Goal: Transaction & Acquisition: Subscribe to service/newsletter

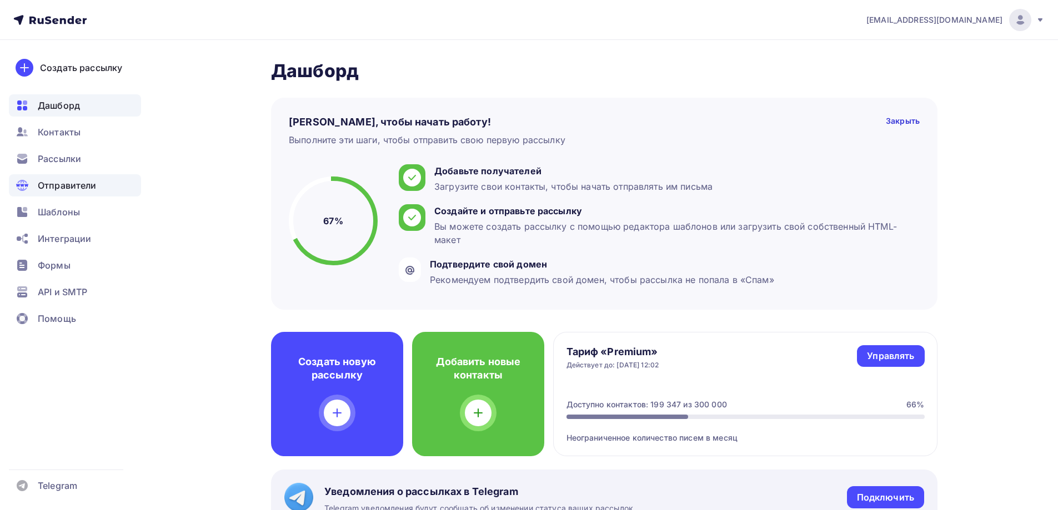
scroll to position [722, 0]
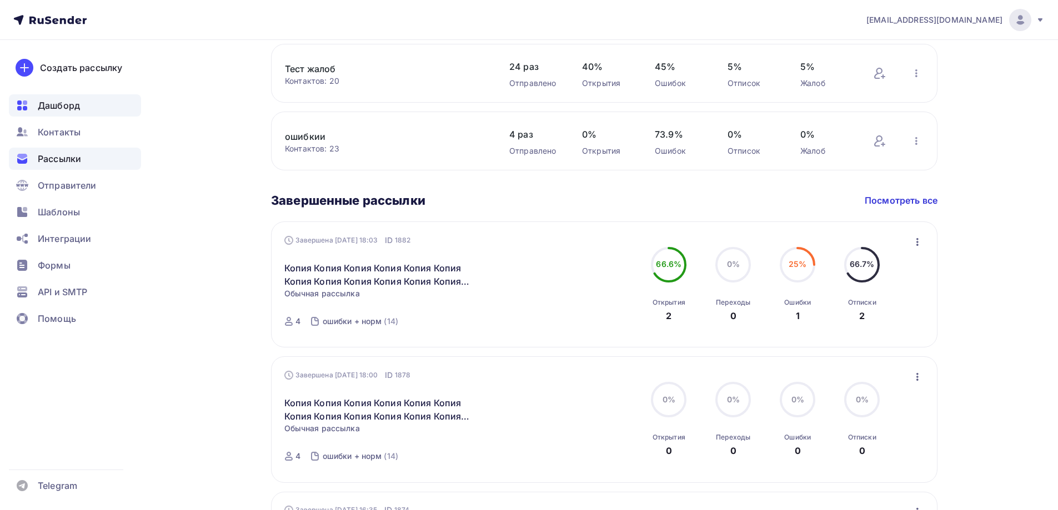
click at [79, 166] on div "Рассылки" at bounding box center [75, 159] width 132 height 22
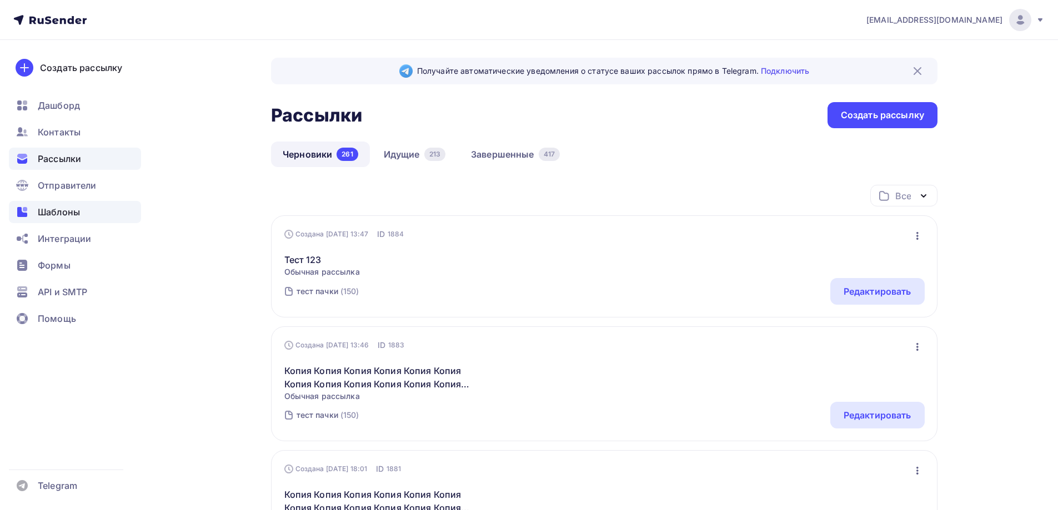
click at [49, 213] on span "Шаблоны" at bounding box center [59, 211] width 42 height 13
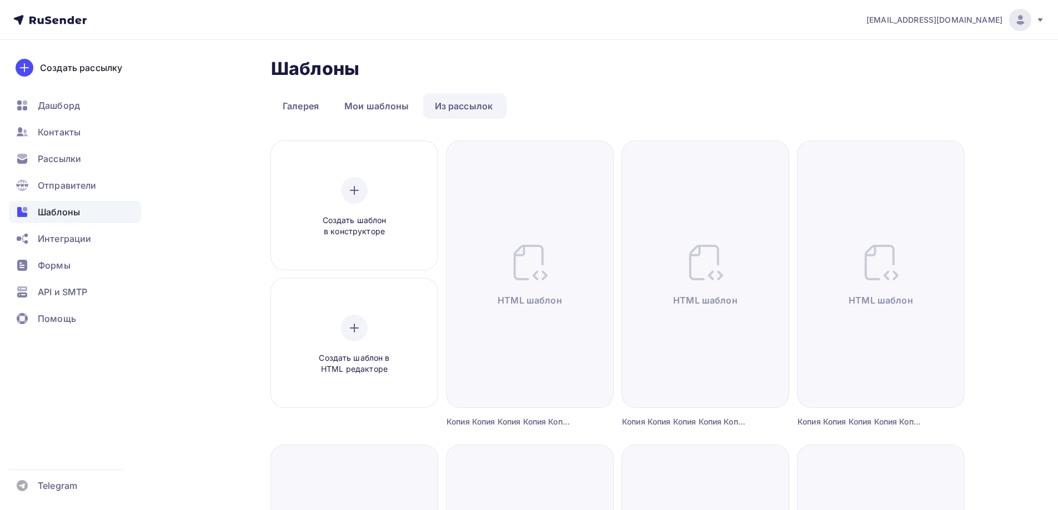
click at [90, 202] on div "Шаблоны" at bounding box center [75, 212] width 132 height 22
click at [94, 184] on span "Отправители" at bounding box center [67, 185] width 59 height 13
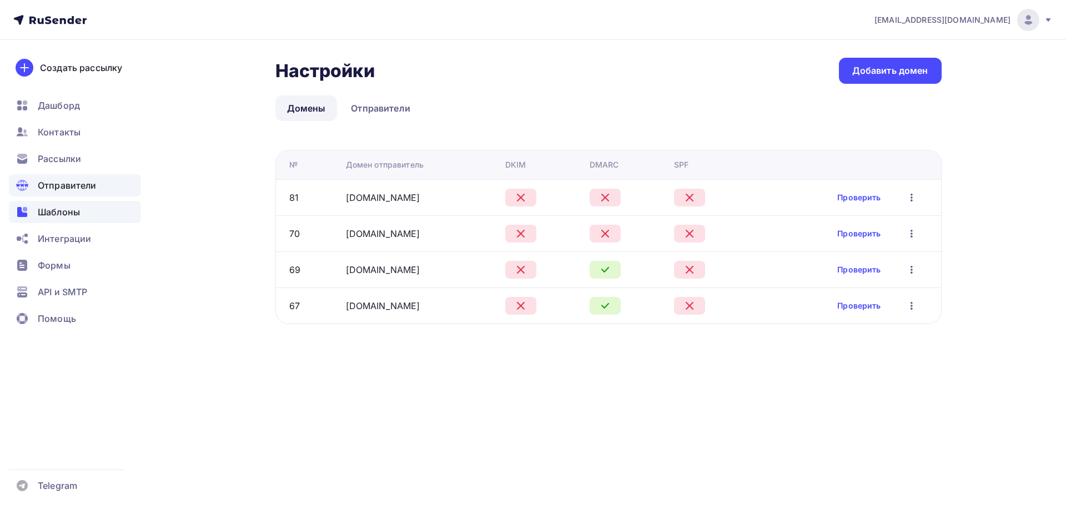
click at [93, 204] on div "Шаблоны" at bounding box center [75, 212] width 132 height 22
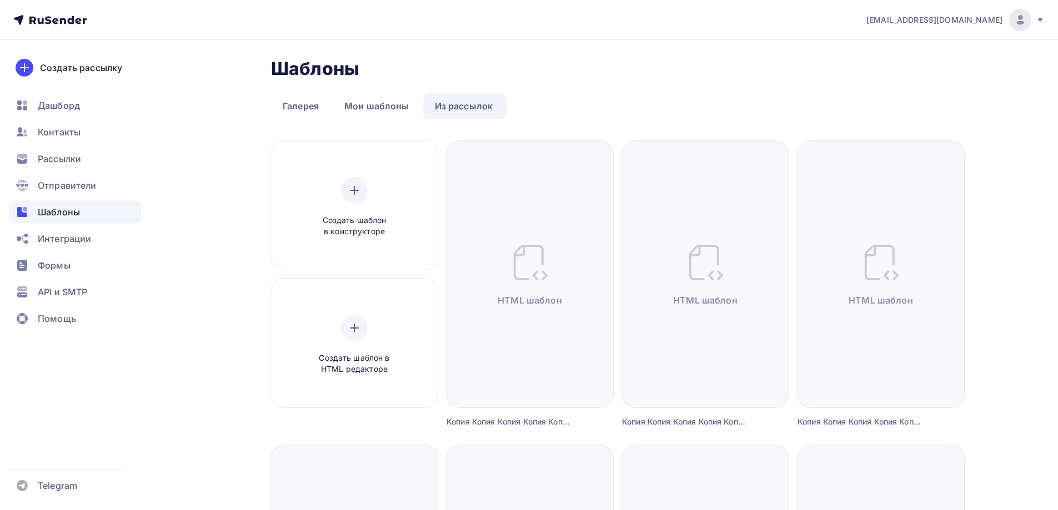
click at [470, 103] on link "Из рассылок" at bounding box center [464, 106] width 82 height 26
click at [356, 315] on div "Создать шаблон в HTML редакторе" at bounding box center [355, 345] width 106 height 61
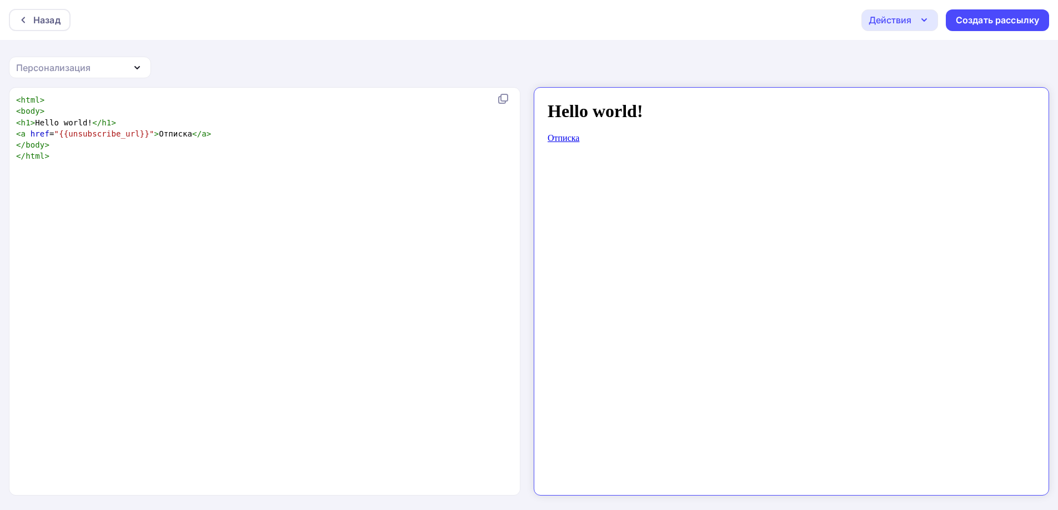
click at [152, 165] on div "xxxxxxxxxx < html > < body > < h1 > Hello world! </ h1 > < a href = "{{unsubscr…" at bounding box center [276, 305] width 525 height 426
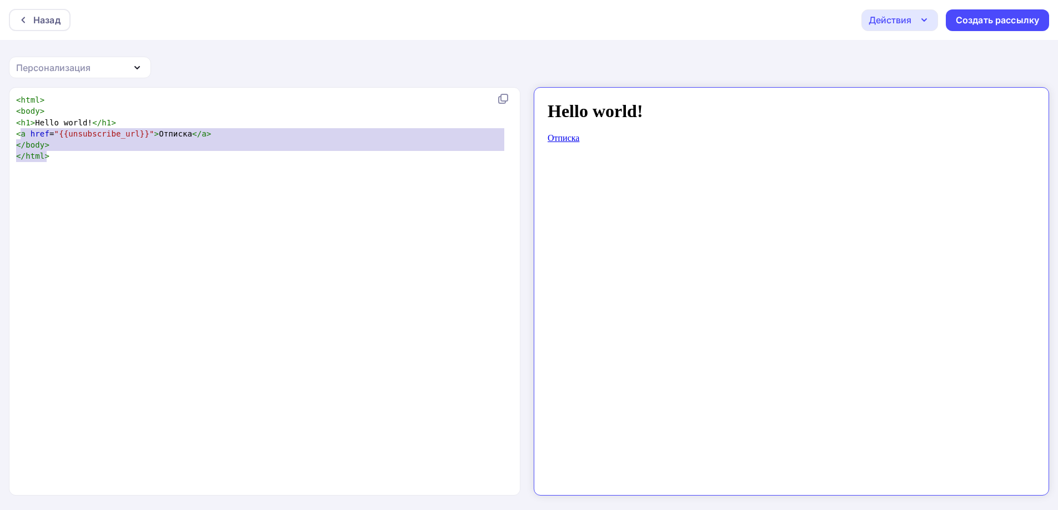
type textarea "<html> <body> <h1>Hello world!</h1> <a href="{{unsubscribe_url}}">Отписка</a> <…"
drag, startPoint x: 64, startPoint y: 169, endPoint x: 0, endPoint y: 89, distance: 102.8
click at [0, 90] on div "<html> <body> <h1>Hello world!</h1> <a href="{{unsubscribe_url}}">Отписка</a> <…" at bounding box center [529, 299] width 1058 height 424
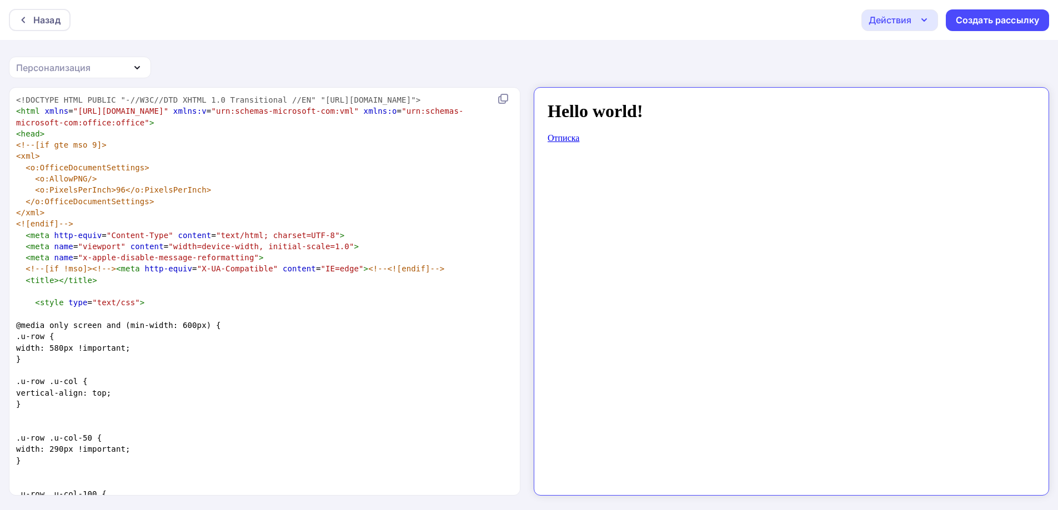
scroll to position [9919, 0]
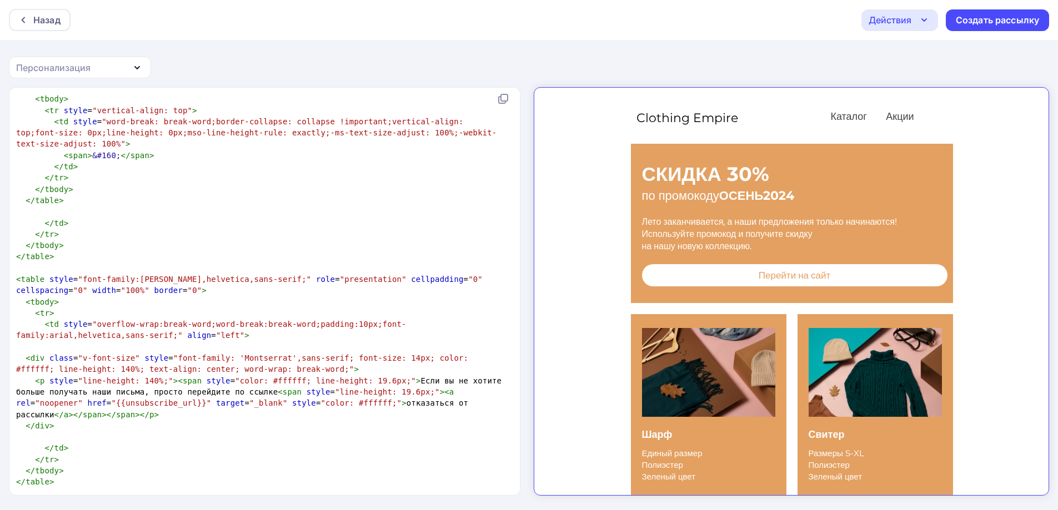
click at [927, 16] on icon "button" at bounding box center [923, 19] width 13 height 13
click at [897, 78] on div "Сохранить в Мои шаблоны" at bounding box center [957, 83] width 122 height 13
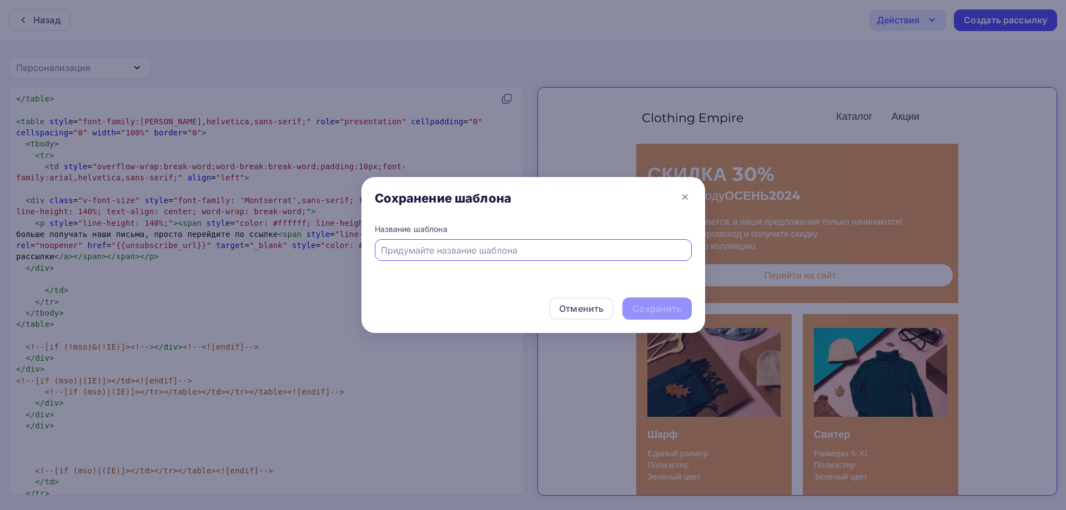
click at [581, 250] on input "text" at bounding box center [533, 250] width 304 height 13
type input "123312"
click at [687, 293] on div "Отменить Сохранить" at bounding box center [533, 311] width 344 height 44
click at [667, 312] on div "Сохранить" at bounding box center [656, 309] width 49 height 13
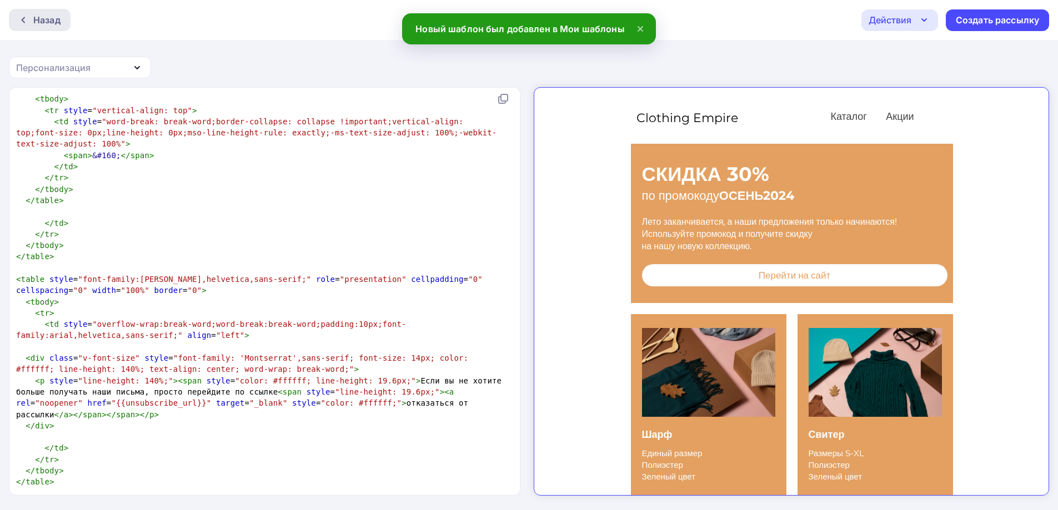
click at [66, 23] on div "Назад" at bounding box center [40, 20] width 62 height 22
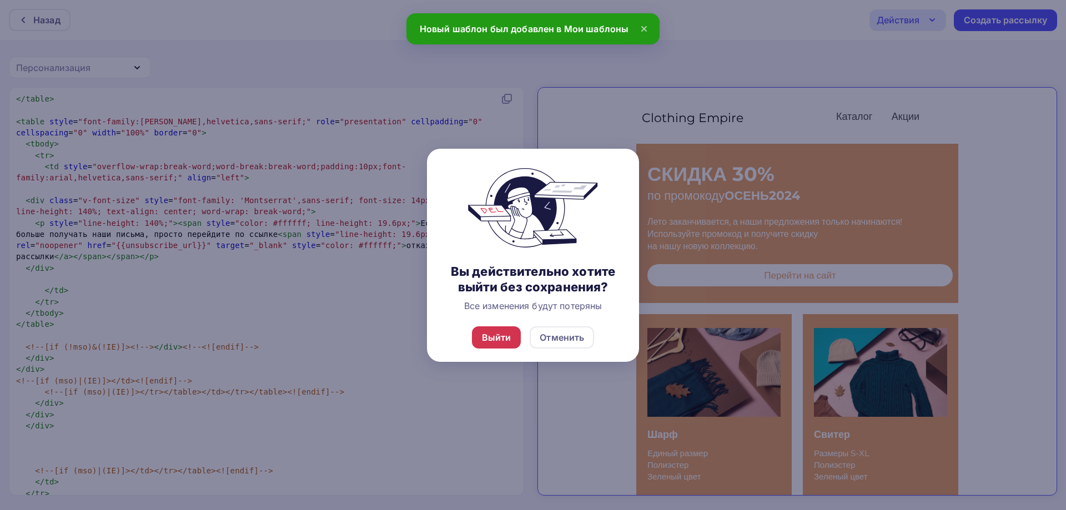
click at [475, 347] on div "Выйти" at bounding box center [496, 338] width 49 height 22
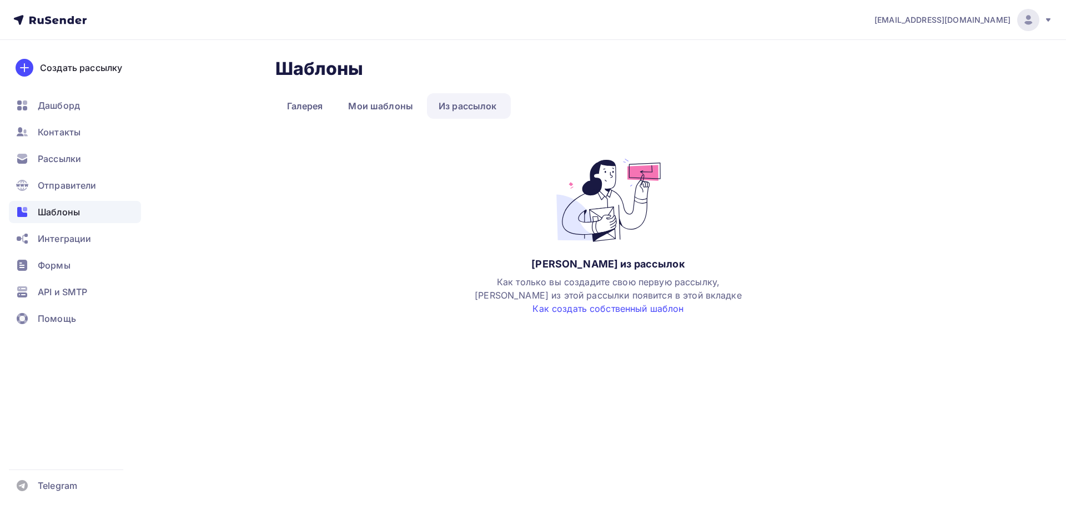
click at [500, 325] on div "Шаблоны Шаблоны Галерея Мои шаблоны Из рассылок Нет шаблонов из рассылок Как то…" at bounding box center [533, 200] width 910 height 320
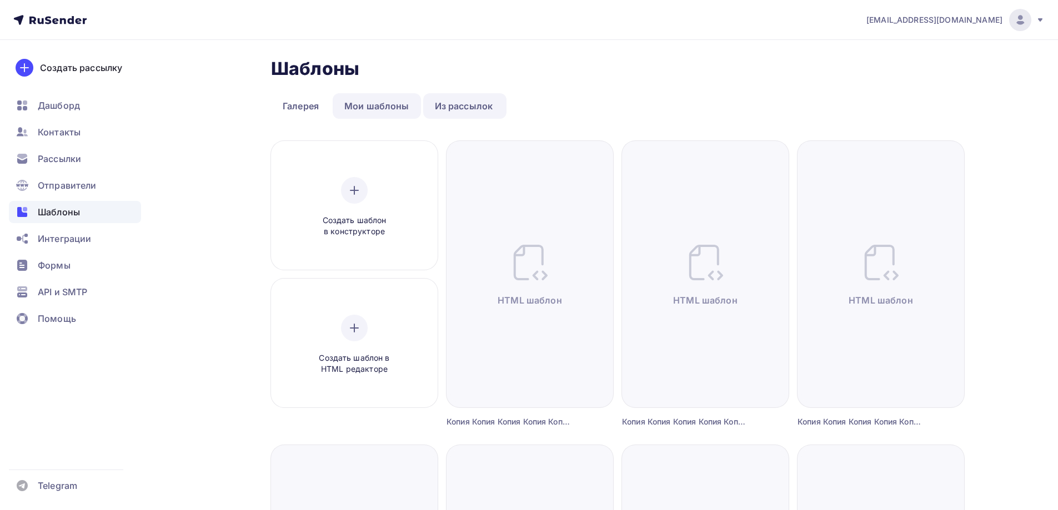
click at [387, 94] on link "Мои шаблоны" at bounding box center [377, 106] width 88 height 26
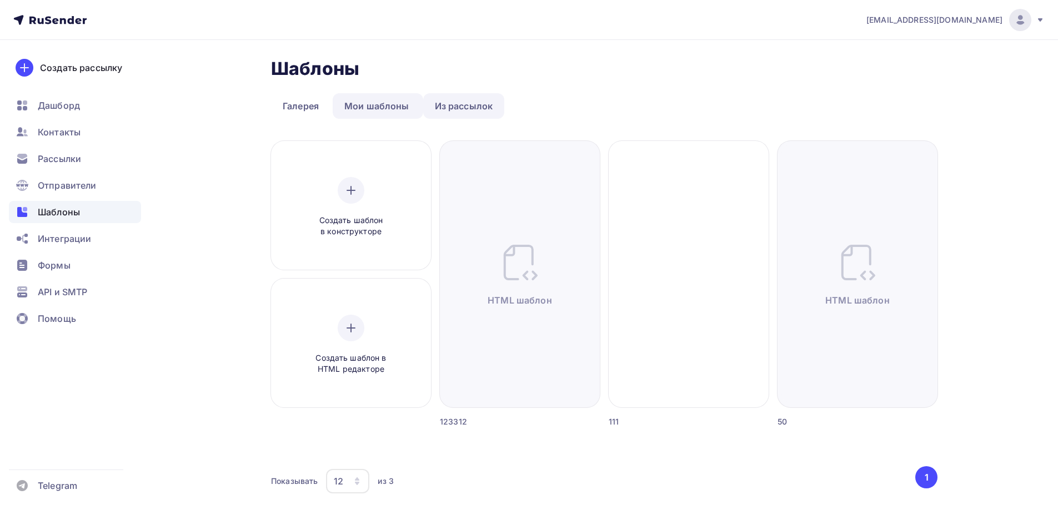
click at [444, 108] on link "Из рассылок" at bounding box center [464, 106] width 82 height 26
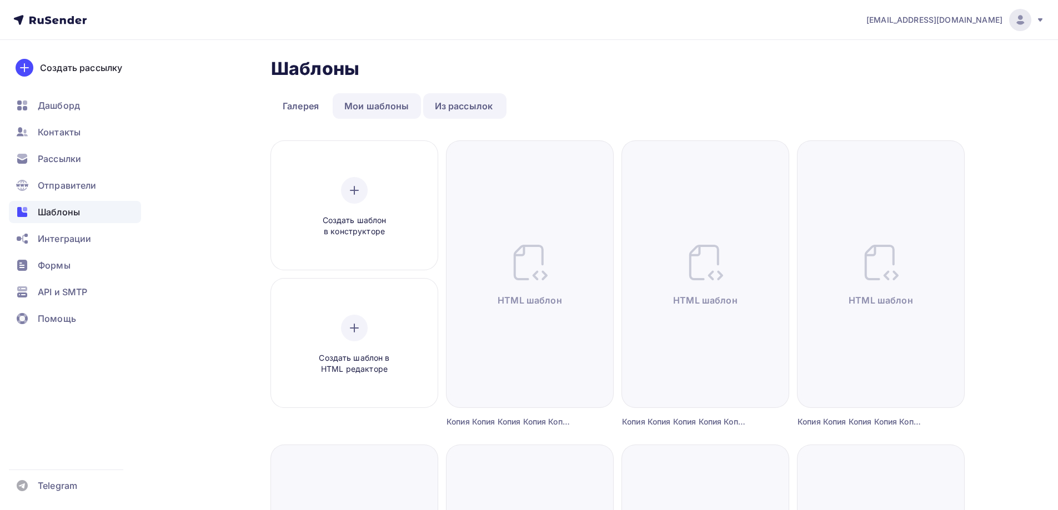
click at [382, 107] on link "Мои шаблоны" at bounding box center [377, 106] width 88 height 26
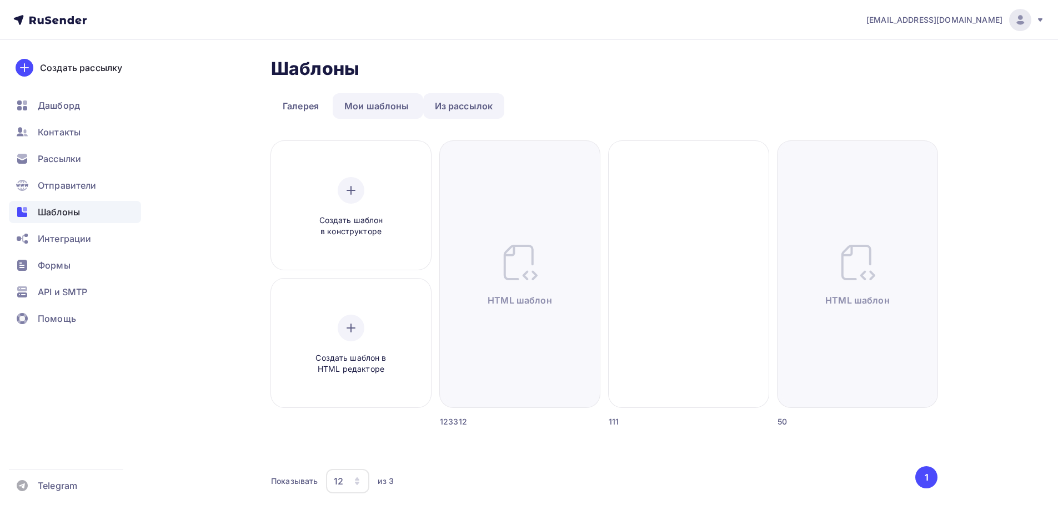
click at [454, 101] on link "Из рассылок" at bounding box center [464, 106] width 82 height 26
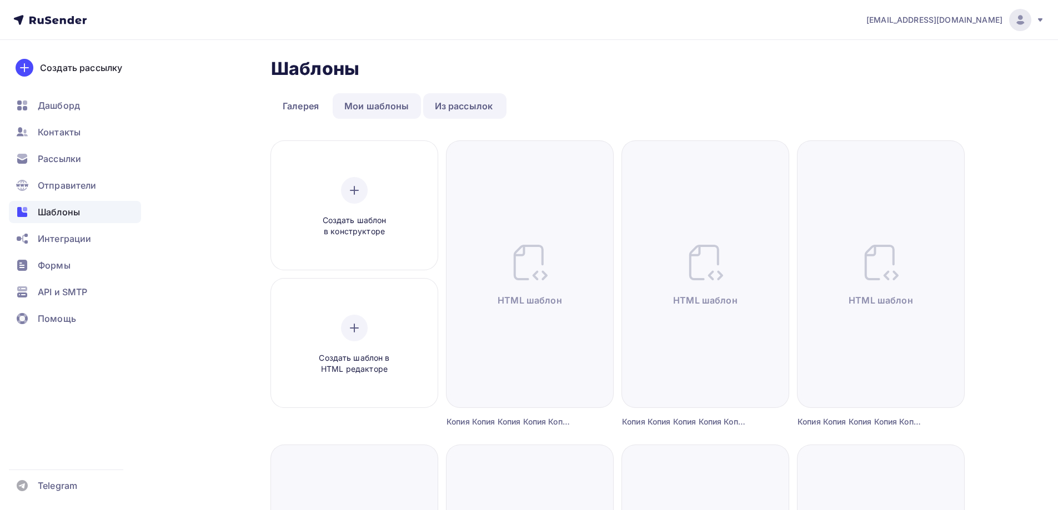
click at [389, 101] on link "Мои шаблоны" at bounding box center [377, 106] width 88 height 26
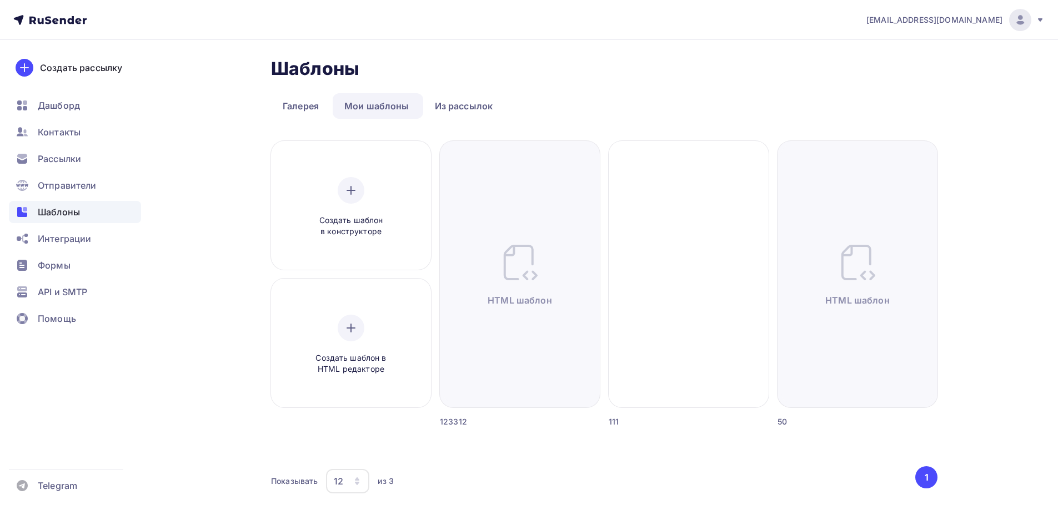
click at [421, 106] on li "Мои шаблоны" at bounding box center [378, 106] width 91 height 26
click at [371, 101] on link "Мои шаблоны" at bounding box center [377, 106] width 88 height 26
click at [454, 110] on link "Из рассылок" at bounding box center [464, 106] width 82 height 26
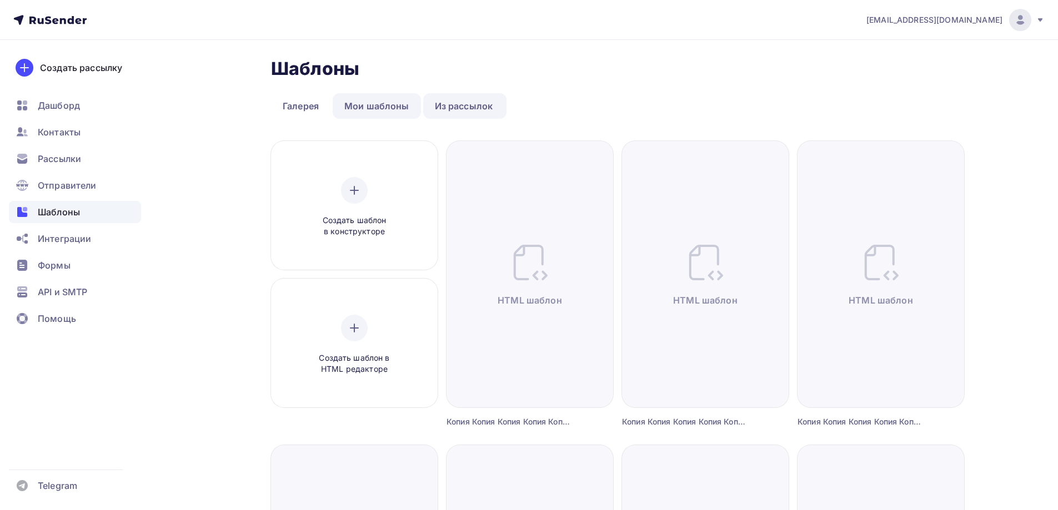
click at [410, 99] on link "Мои шаблоны" at bounding box center [377, 106] width 88 height 26
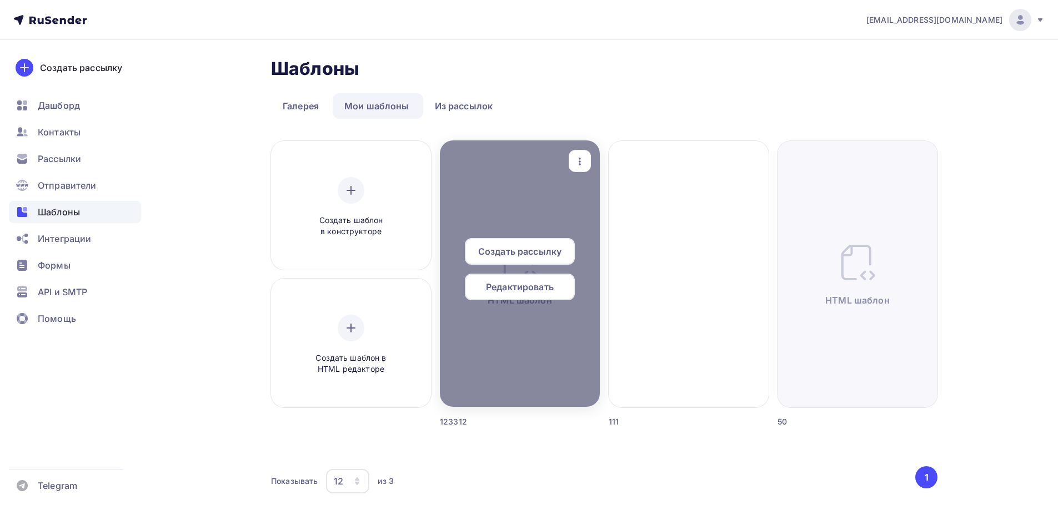
click at [525, 210] on div at bounding box center [520, 273] width 160 height 267
click at [527, 189] on div at bounding box center [520, 273] width 160 height 267
click at [547, 280] on span "Редактировать" at bounding box center [520, 286] width 68 height 13
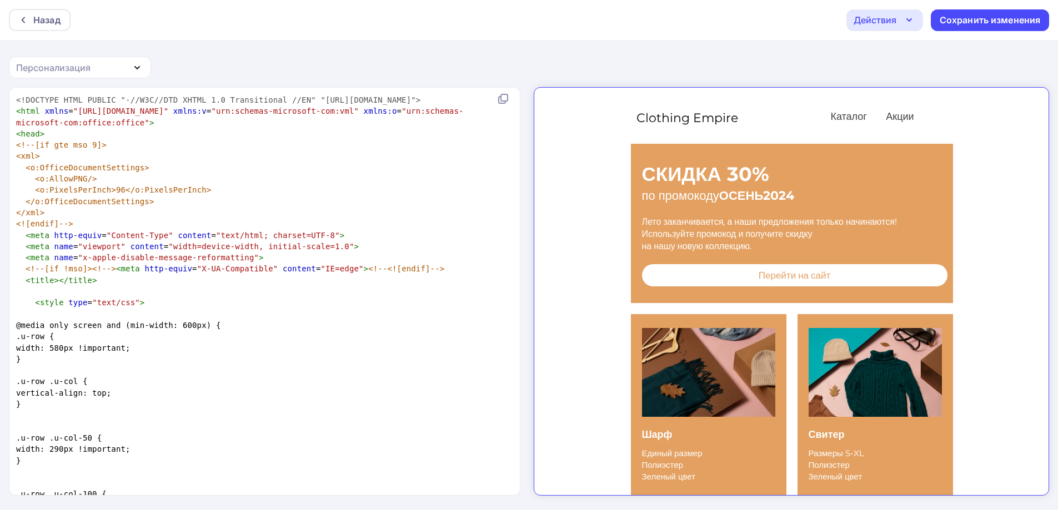
click at [882, 21] on div "Действия" at bounding box center [874, 19] width 43 height 13
click at [942, 21] on div "Сохранить изменения" at bounding box center [990, 20] width 101 height 13
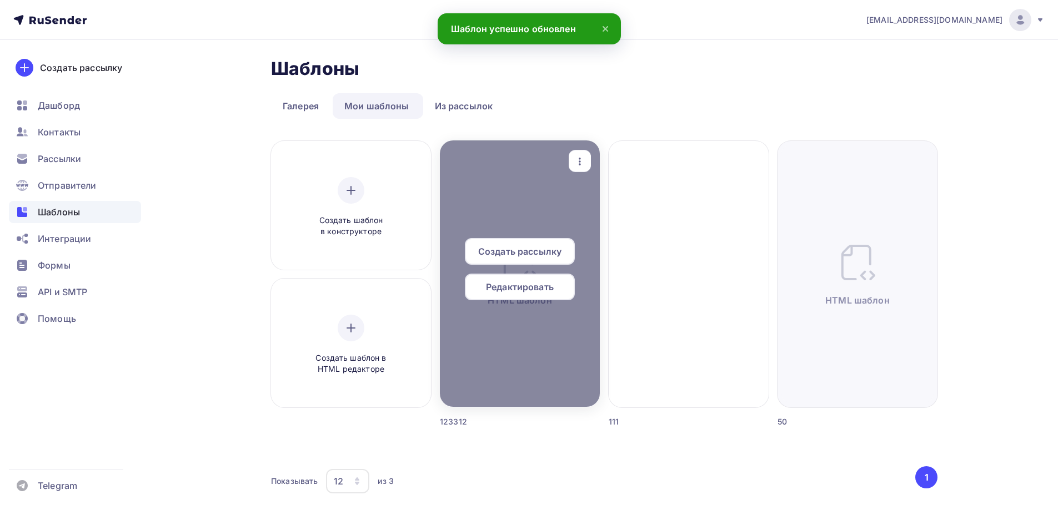
click at [524, 288] on span "Редактировать" at bounding box center [520, 286] width 68 height 13
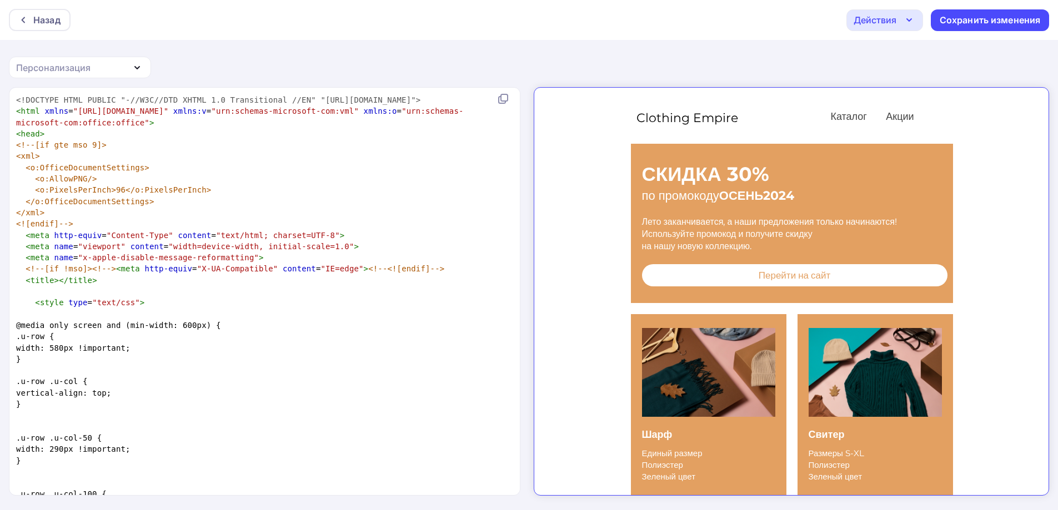
click at [901, 19] on div "Действия" at bounding box center [884, 20] width 77 height 22
click at [950, 20] on div "Сохранить изменения" at bounding box center [990, 20] width 101 height 13
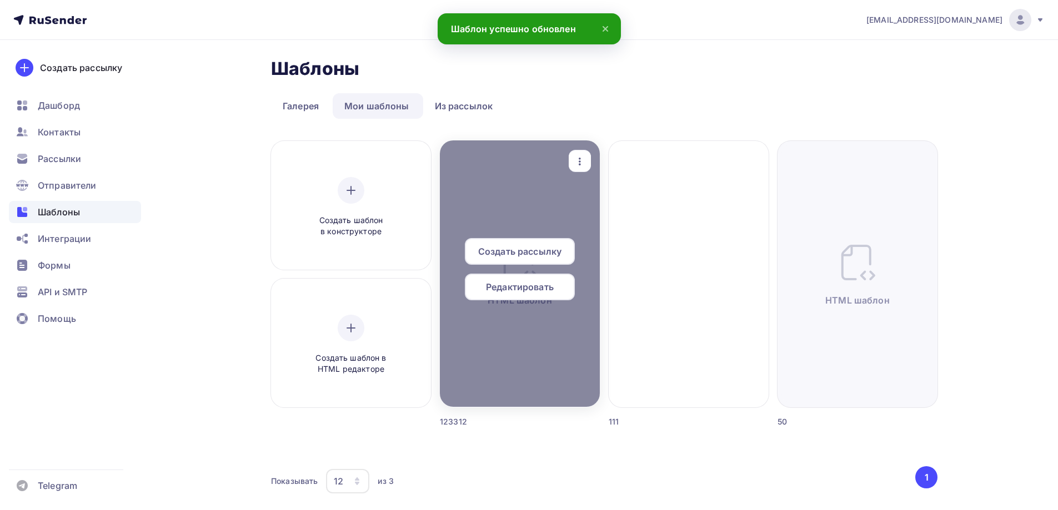
click at [494, 261] on div "Создать рассылку" at bounding box center [520, 251] width 110 height 27
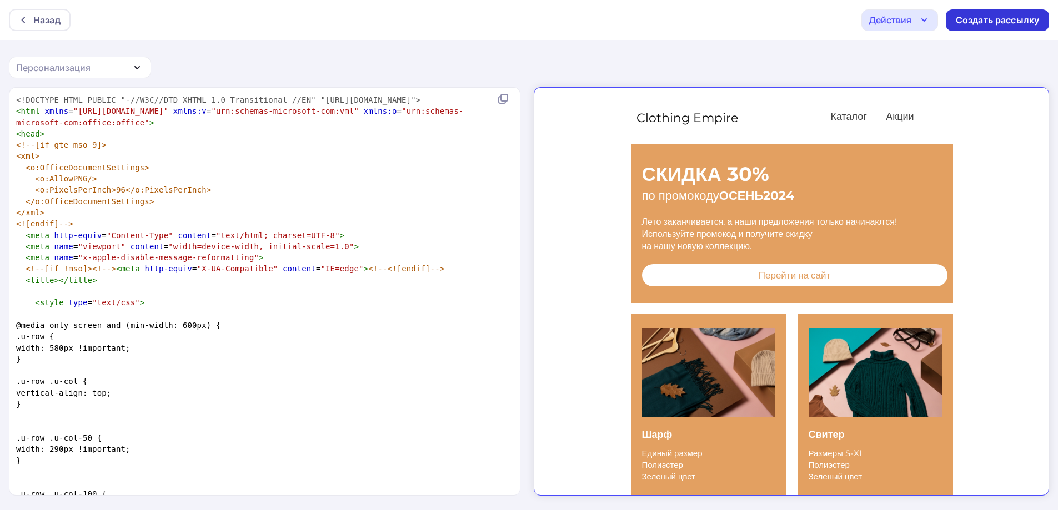
click at [976, 17] on div "Создать рассылку" at bounding box center [997, 20] width 83 height 13
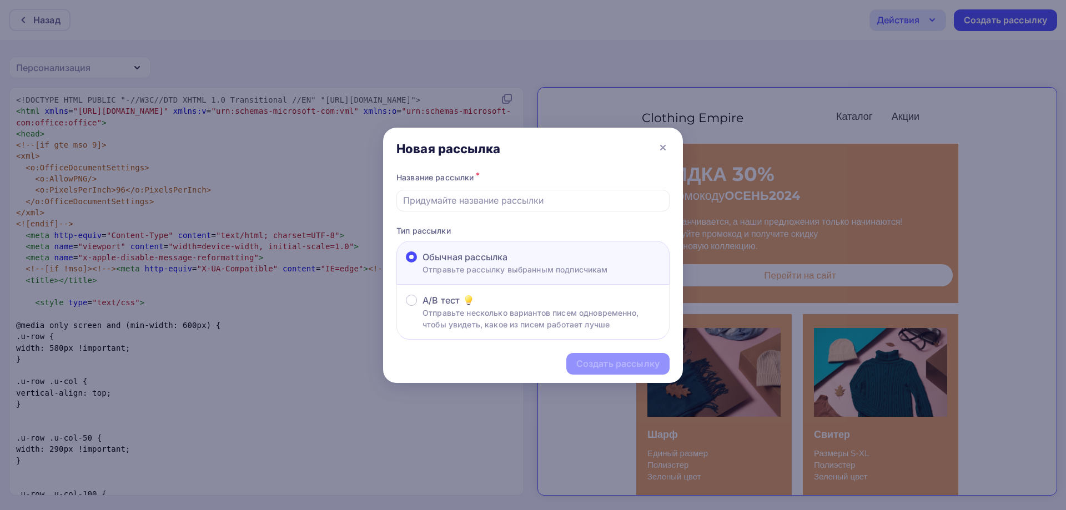
click at [478, 183] on div "Название рассылки *" at bounding box center [532, 178] width 273 height 16
click at [480, 193] on div at bounding box center [532, 201] width 273 height 22
click at [488, 203] on input "text" at bounding box center [533, 200] width 260 height 13
type input "Рассылка 1"
click at [593, 356] on div "Создать рассылку" at bounding box center [617, 364] width 103 height 22
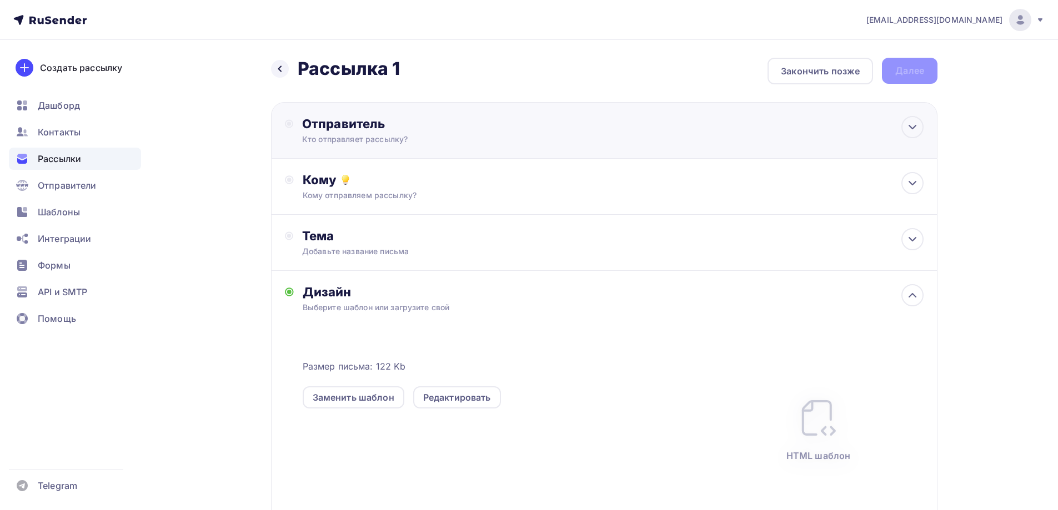
click at [360, 138] on div "Кто отправляет рассылку?" at bounding box center [410, 139] width 217 height 11
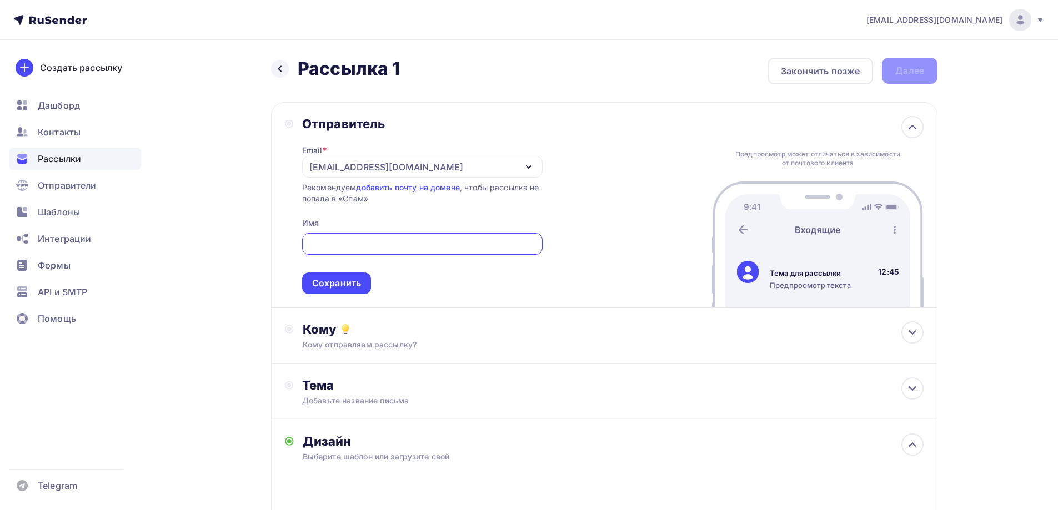
click at [353, 162] on div "[EMAIL_ADDRESS][DOMAIN_NAME]" at bounding box center [386, 166] width 154 height 13
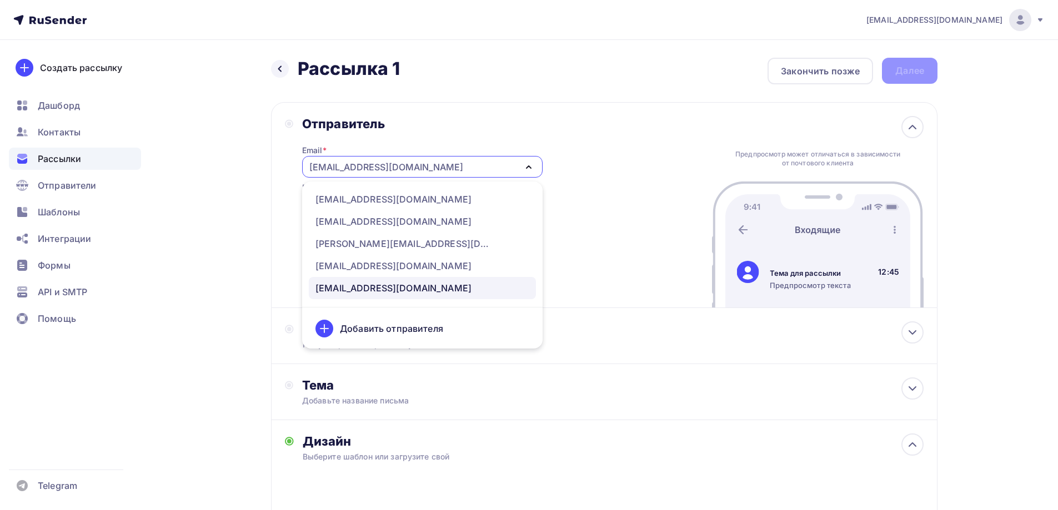
drag, startPoint x: 259, startPoint y: 243, endPoint x: 306, endPoint y: 267, distance: 52.9
click at [261, 244] on div "Назад Рассылка 1 Рассылка 1 Закончить позже Далее Отправитель Email * [EMAIL_AD…" at bounding box center [529, 417] width 910 height 754
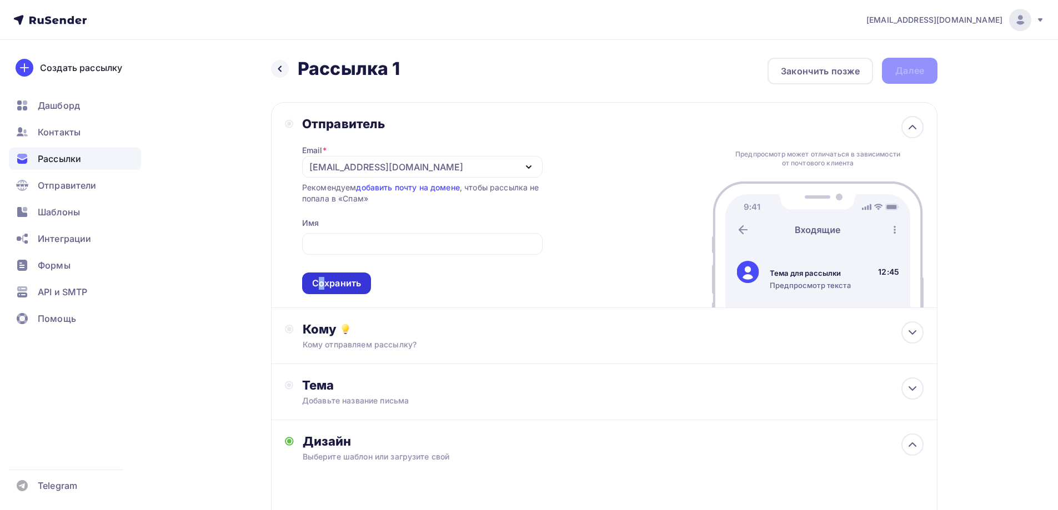
click at [323, 283] on div "Сохранить" at bounding box center [336, 283] width 49 height 13
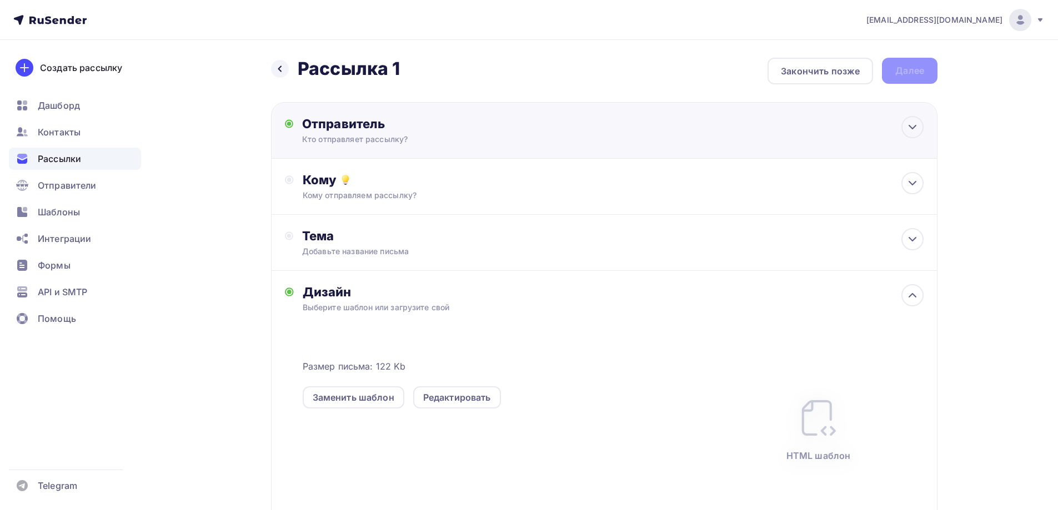
click at [323, 271] on div "Тема Добавьте название письма Тема * Рекомендуем использовать не более 150 симв…" at bounding box center [604, 243] width 666 height 56
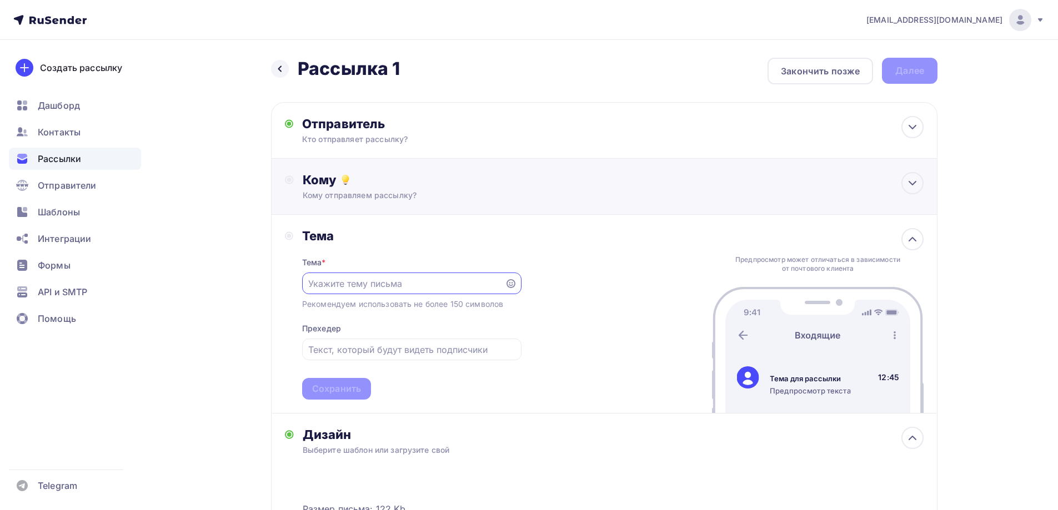
scroll to position [3, 0]
click at [348, 189] on div "Кому Кому отправляем рассылку? Списки получателей Выберите список Все списки id…" at bounding box center [613, 186] width 621 height 29
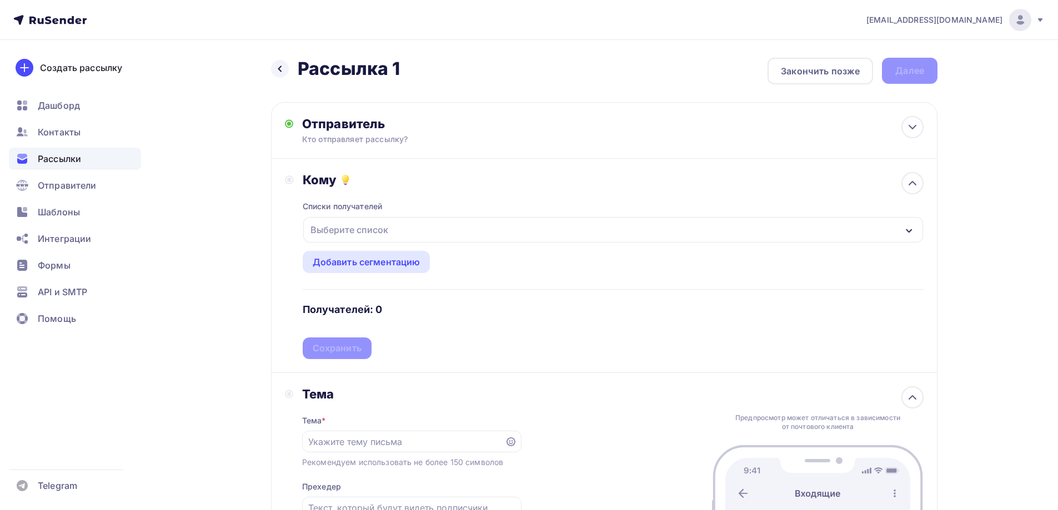
scroll to position [0, 0]
click at [355, 245] on div "Списки получателей Выберите список Все списки id Тест жалоб (9) #635 [GEOGRAPHI…" at bounding box center [613, 274] width 621 height 172
click at [352, 238] on div "Выберите список" at bounding box center [349, 230] width 87 height 20
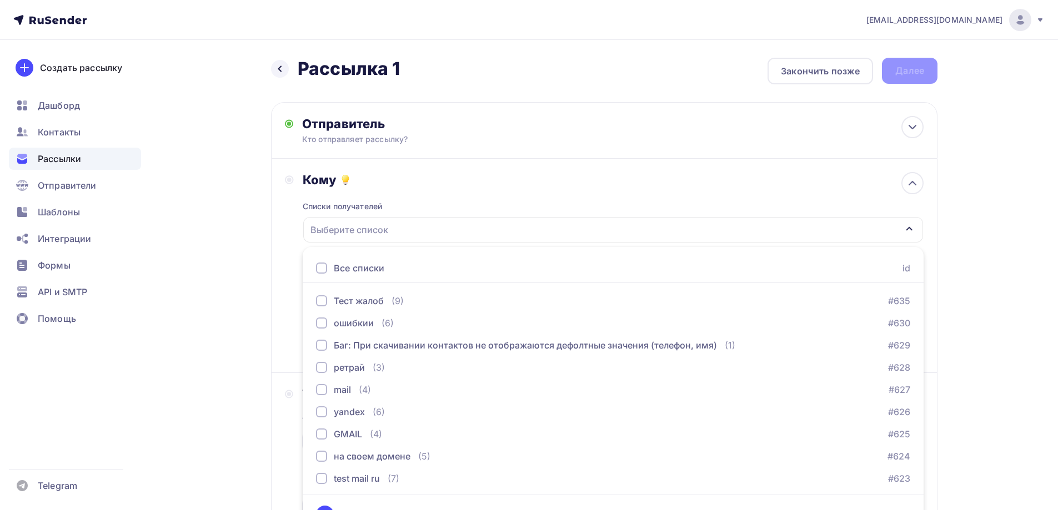
scroll to position [24, 0]
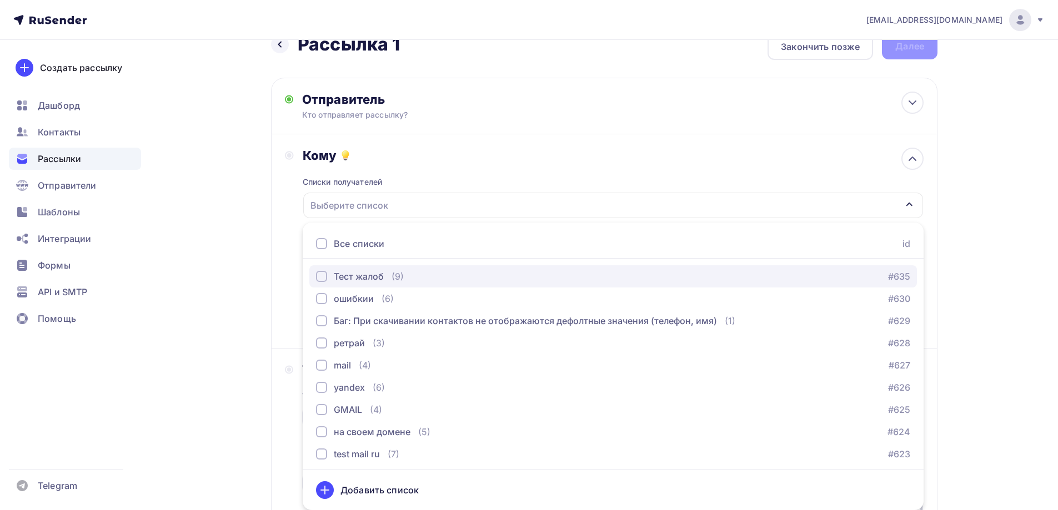
click at [367, 282] on div "Тест жалоб" at bounding box center [359, 276] width 50 height 13
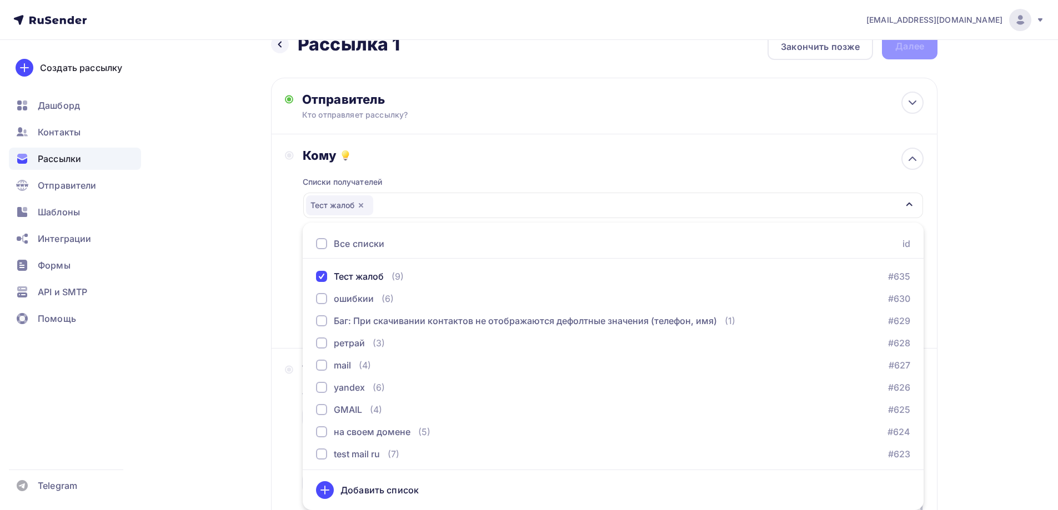
click at [253, 262] on div "Назад Рассылка 1 Рассылка 1 Закончить позже Далее Отправитель Кто отправляет ра…" at bounding box center [529, 468] width 910 height 905
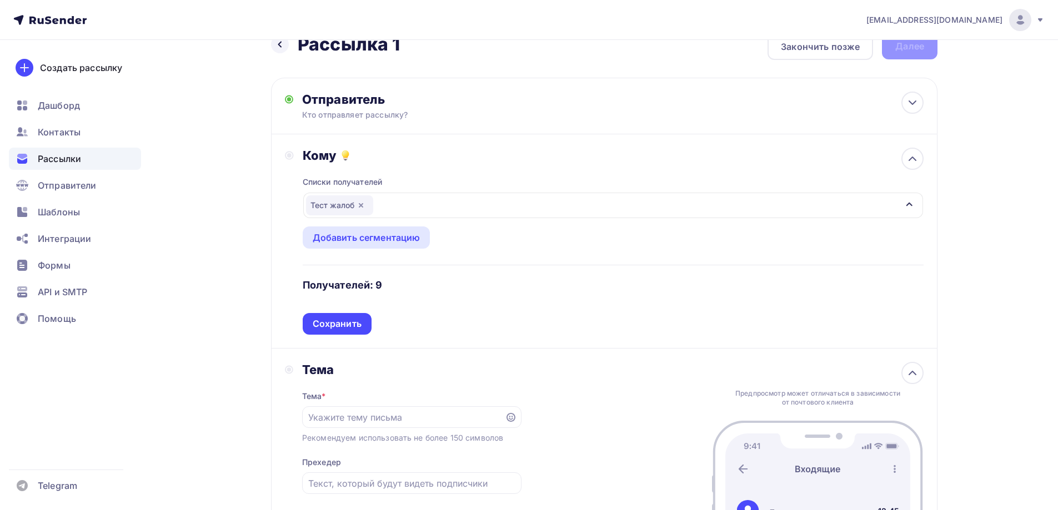
click at [331, 320] on div "Списки получателей Тест жалоб Все списки id Тест жалоб (9) #635 [GEOGRAPHIC_DAT…" at bounding box center [613, 249] width 621 height 172
click at [334, 321] on div "Сохранить" at bounding box center [337, 324] width 49 height 13
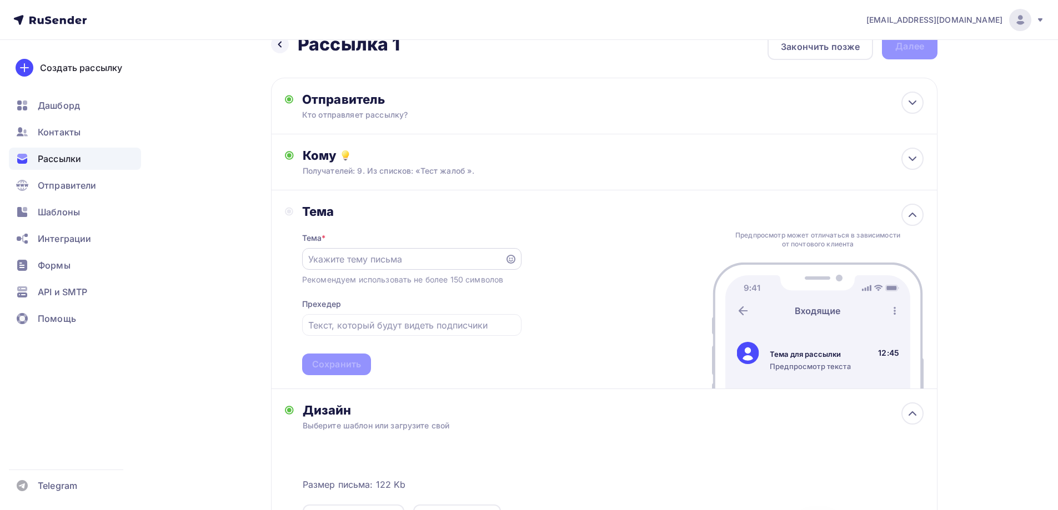
drag, startPoint x: 361, startPoint y: 243, endPoint x: 356, endPoint y: 258, distance: 15.6
click at [359, 247] on div "Тема * Рекомендуем использовать не более 150 символов Прехедер Сохранить" at bounding box center [411, 297] width 219 height 156
click at [356, 259] on input "text" at bounding box center [403, 259] width 190 height 13
type input "312"
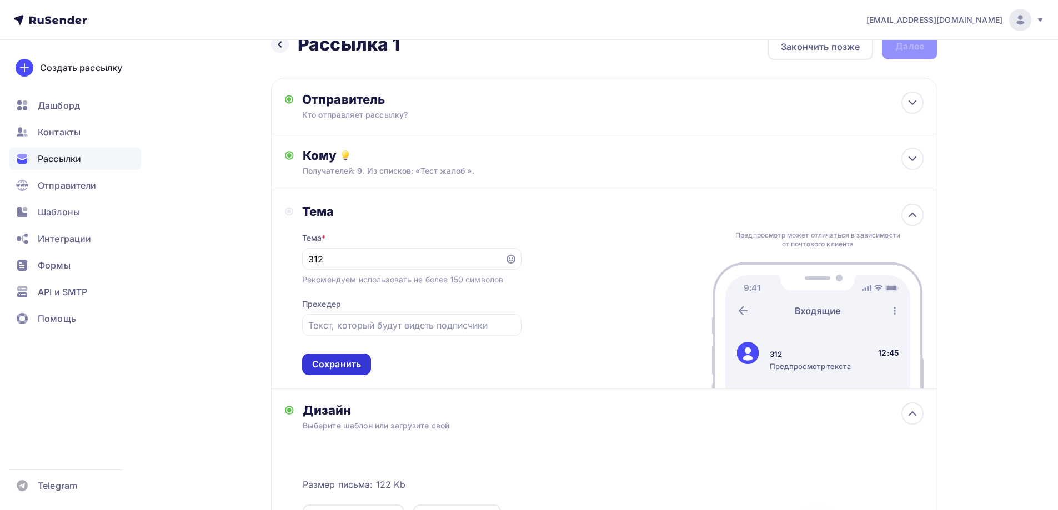
click at [337, 357] on div "Сохранить" at bounding box center [336, 365] width 69 height 22
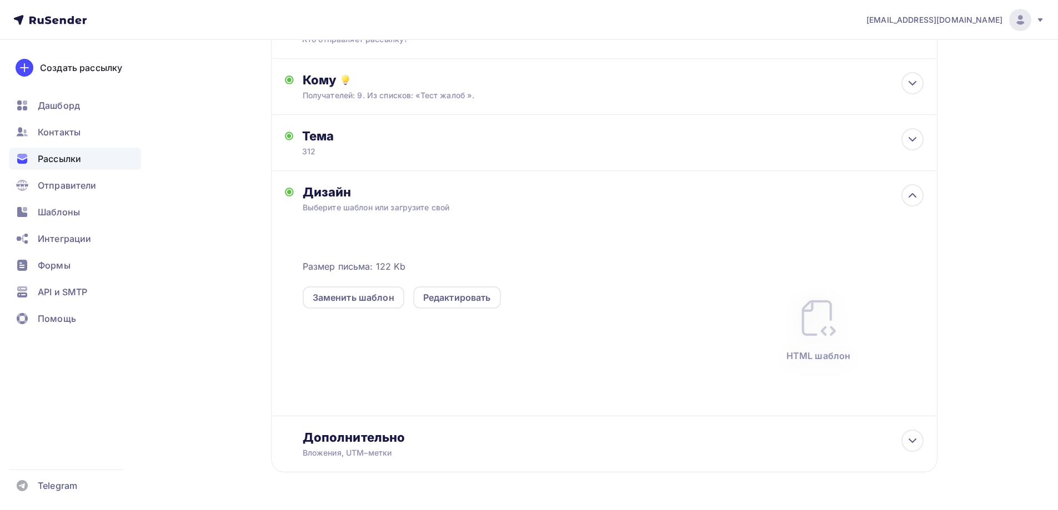
scroll to position [0, 0]
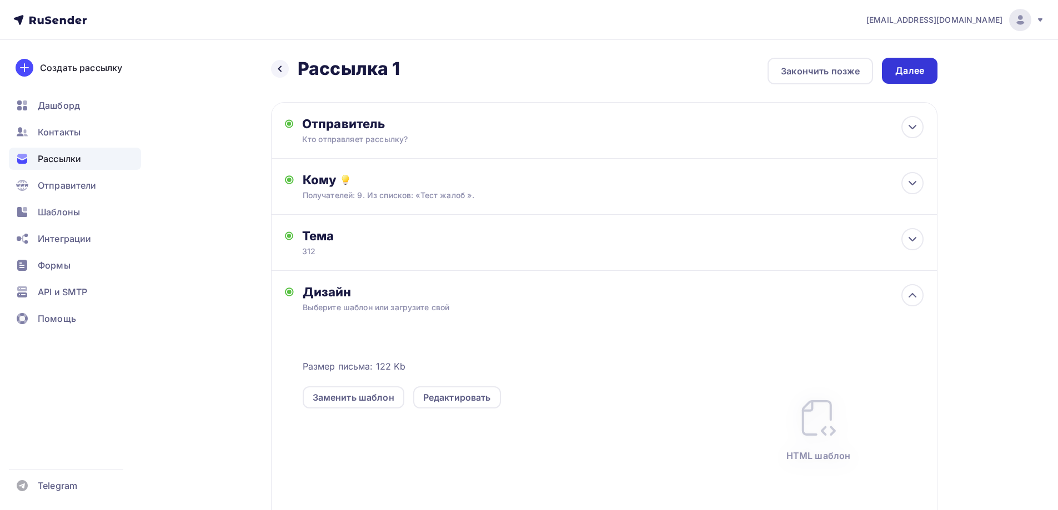
click at [916, 64] on div "Далее" at bounding box center [909, 70] width 29 height 13
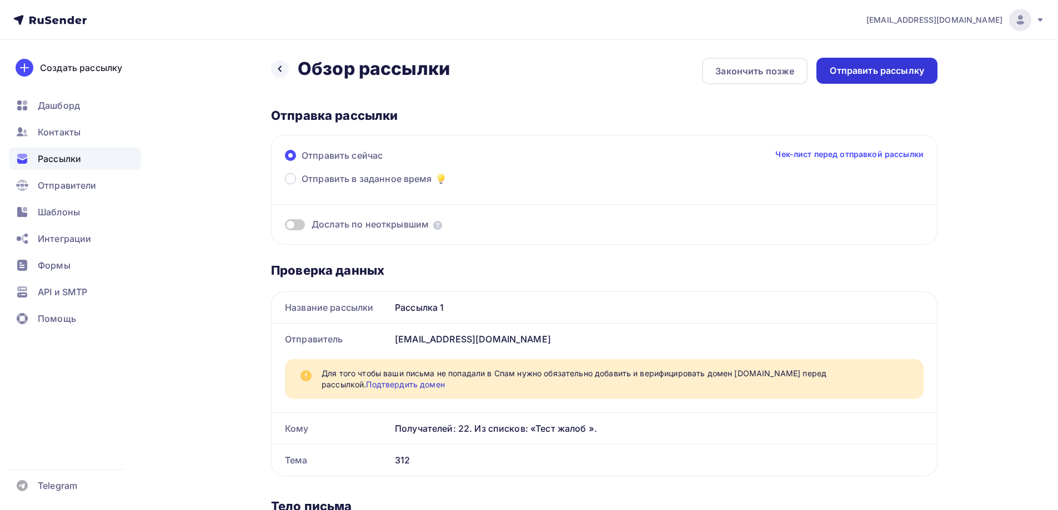
click at [856, 74] on div "Отправить рассылку" at bounding box center [877, 70] width 94 height 13
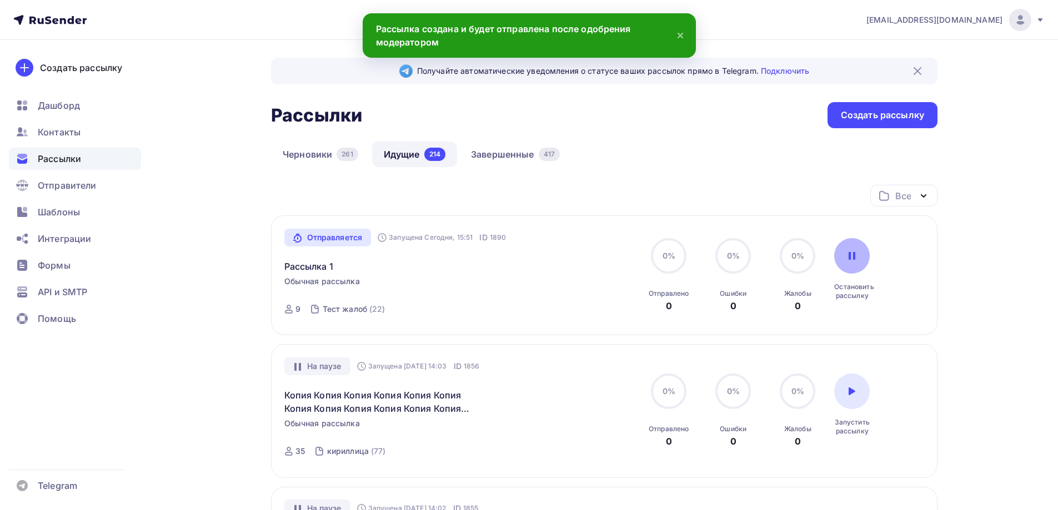
click at [855, 262] on div at bounding box center [852, 256] width 36 height 36
click at [91, 213] on div "Шаблоны" at bounding box center [75, 212] width 132 height 22
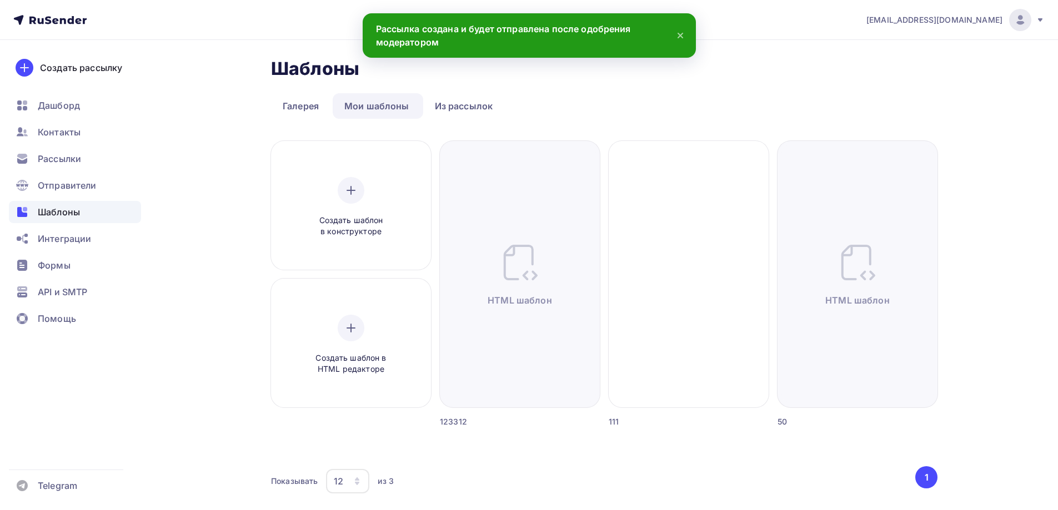
click at [446, 122] on div "Шаблоны Шаблоны Галерея Мои шаблоны Из рассылок Создать шаблон в конструкторе С…" at bounding box center [604, 283] width 666 height 450
click at [446, 116] on link "Из рассылок" at bounding box center [464, 106] width 82 height 26
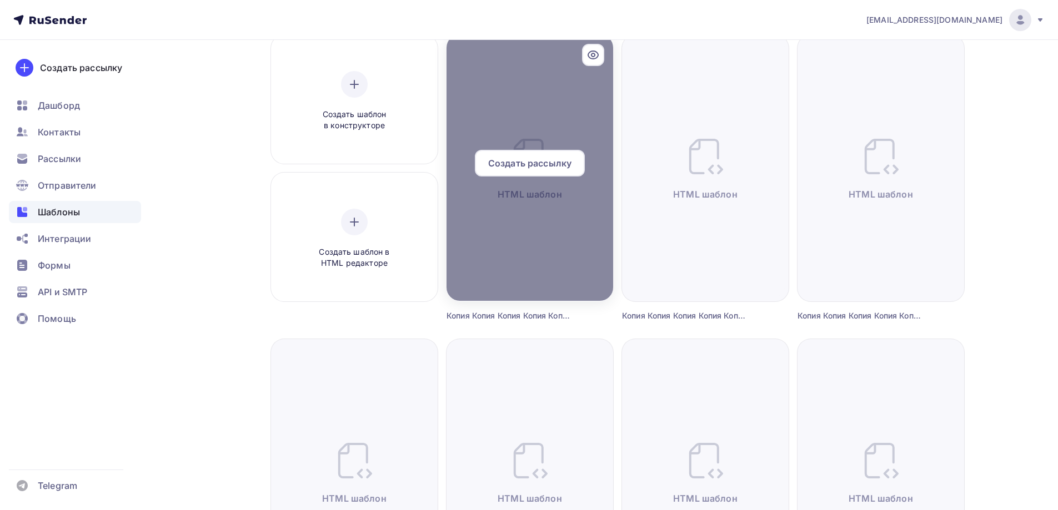
scroll to position [111, 0]
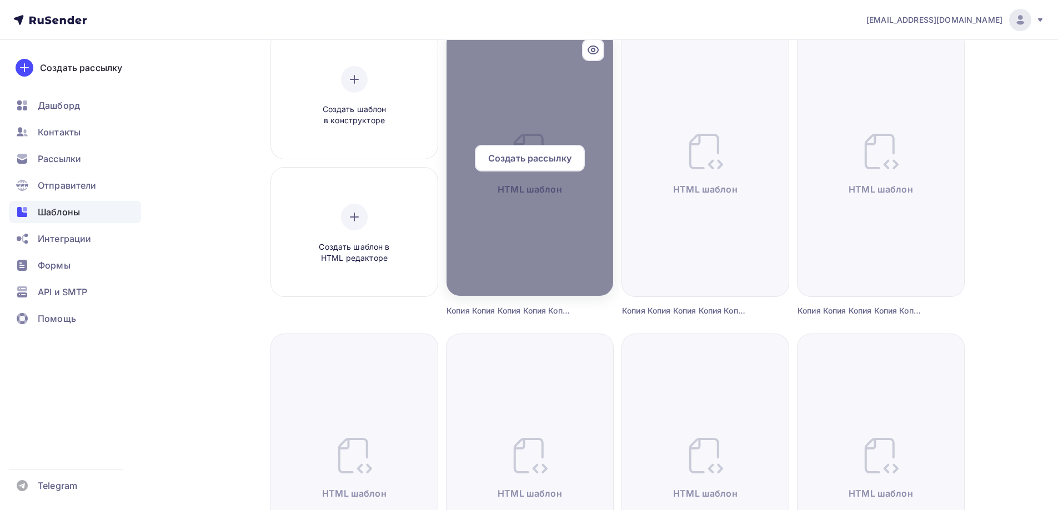
click at [543, 214] on div at bounding box center [529, 162] width 167 height 267
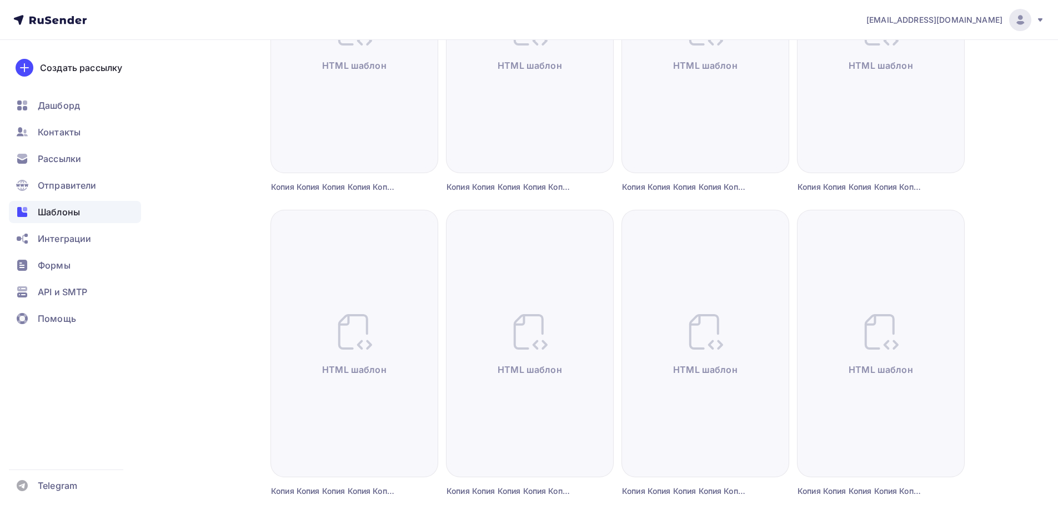
scroll to position [0, 0]
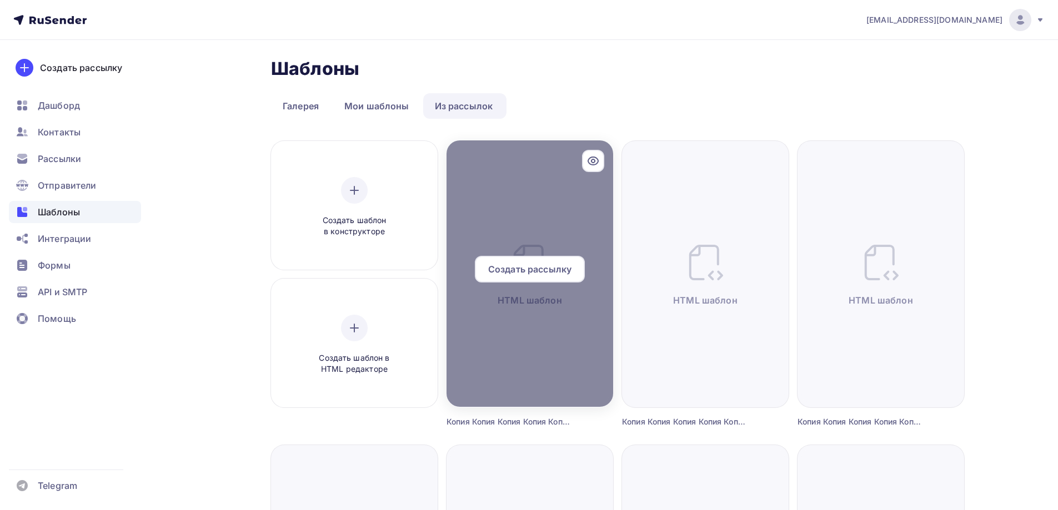
drag, startPoint x: 626, startPoint y: 327, endPoint x: 611, endPoint y: 165, distance: 161.8
